Goal: Transaction & Acquisition: Subscribe to service/newsletter

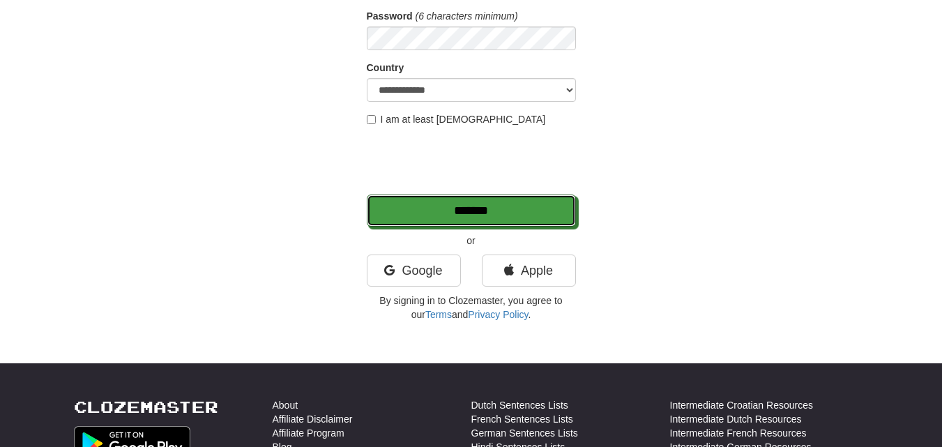
click at [392, 213] on input "*******" at bounding box center [471, 211] width 209 height 32
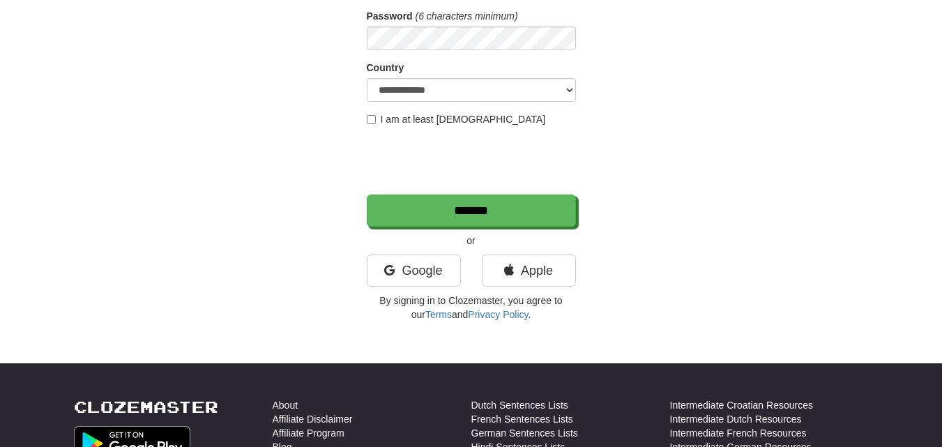
scroll to position [209, 0]
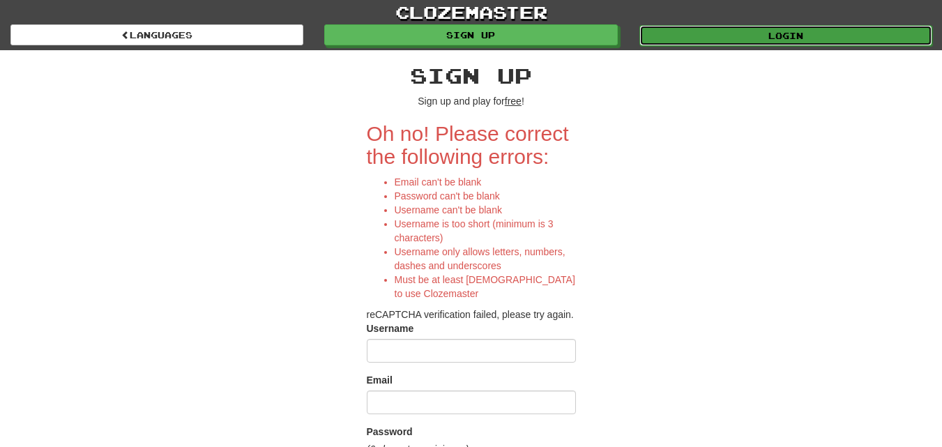
click at [726, 40] on link "Login" at bounding box center [786, 35] width 293 height 21
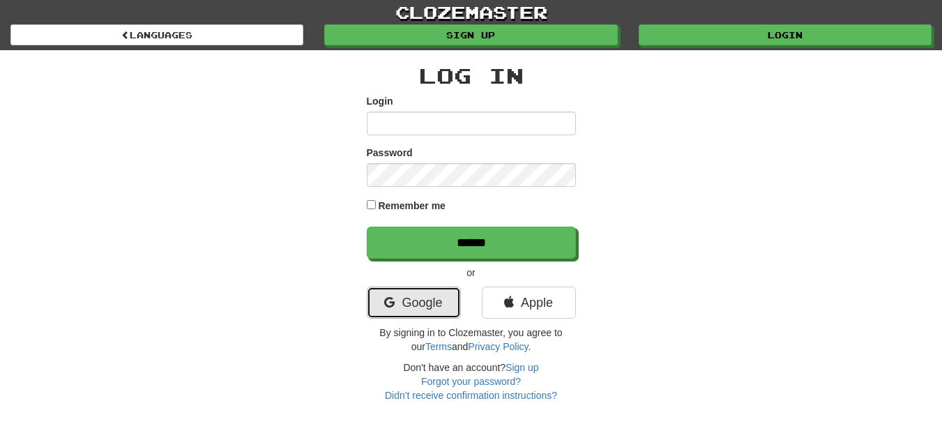
click at [416, 306] on link "Google" at bounding box center [414, 303] width 94 height 32
